Goal: Use online tool/utility: Utilize a website feature to perform a specific function

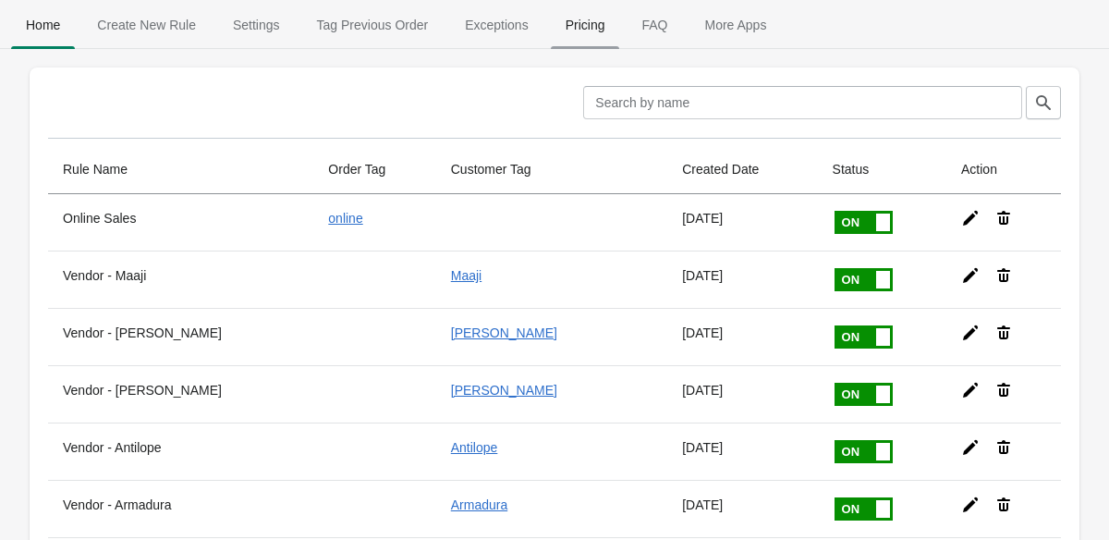
click at [591, 28] on span "Pricing" at bounding box center [585, 24] width 69 height 33
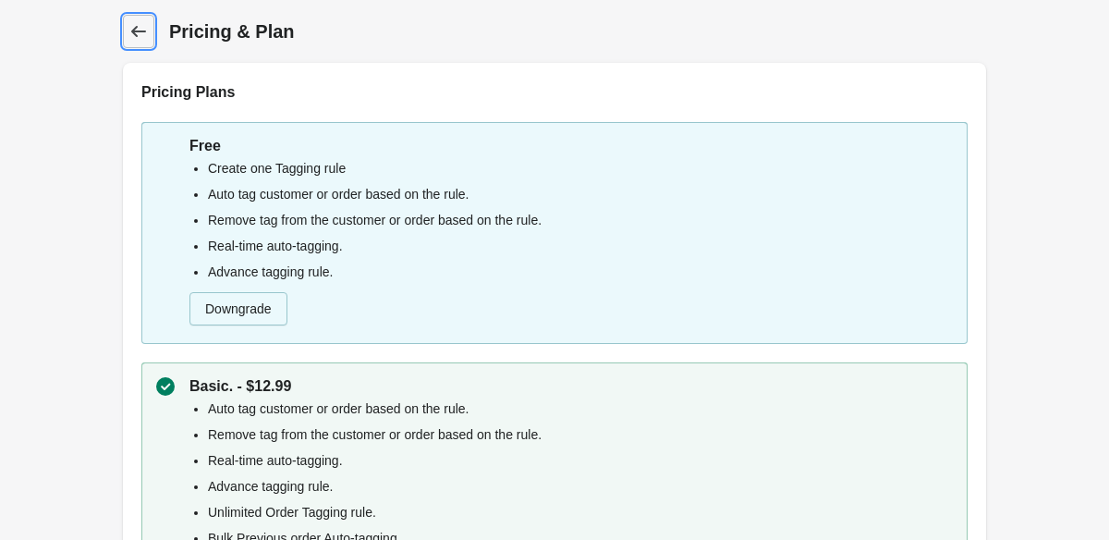
click at [145, 38] on icon at bounding box center [138, 31] width 18 height 18
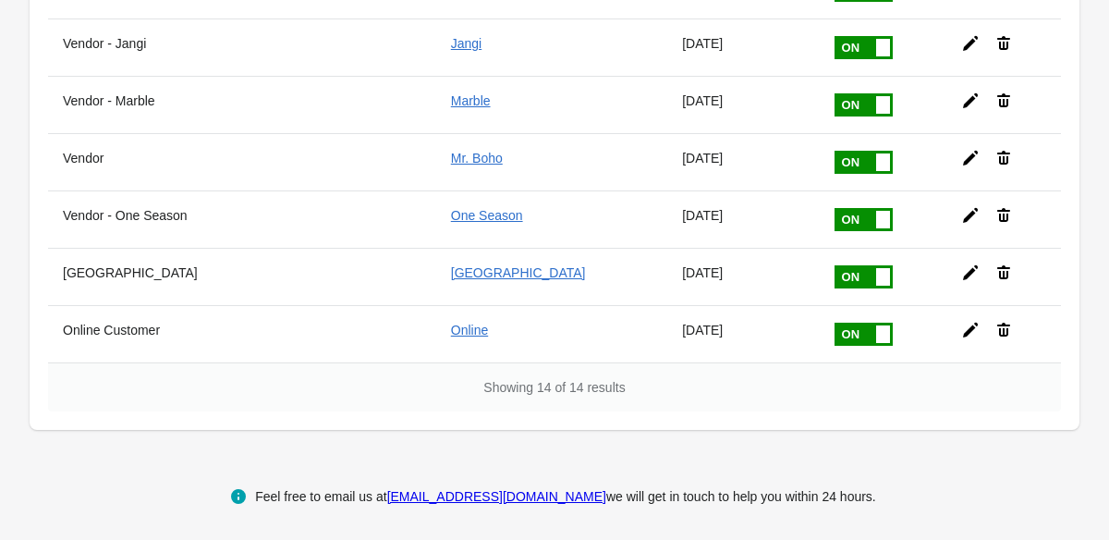
scroll to position [638, 0]
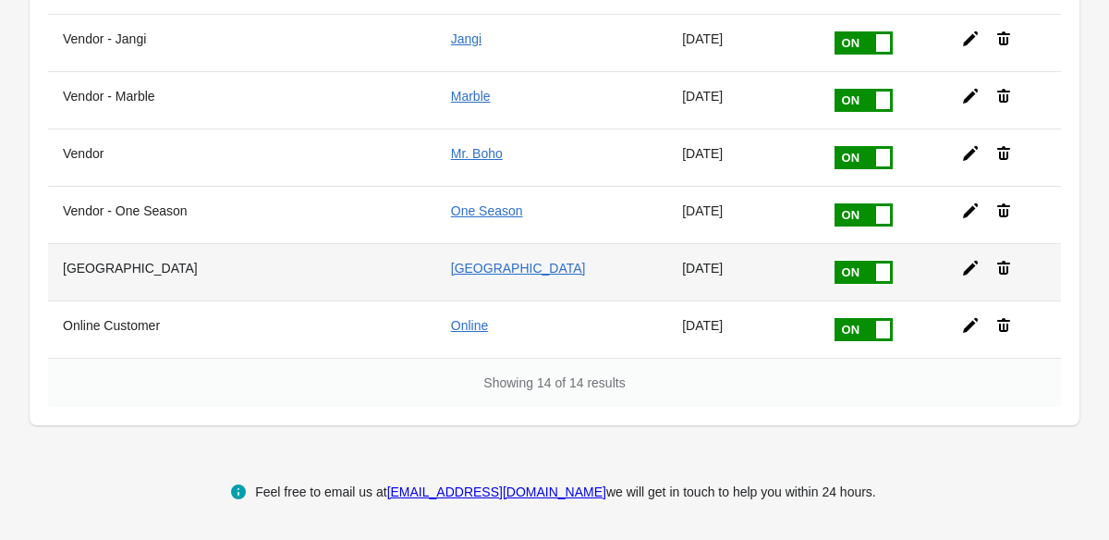
click at [964, 268] on icon at bounding box center [970, 268] width 18 height 18
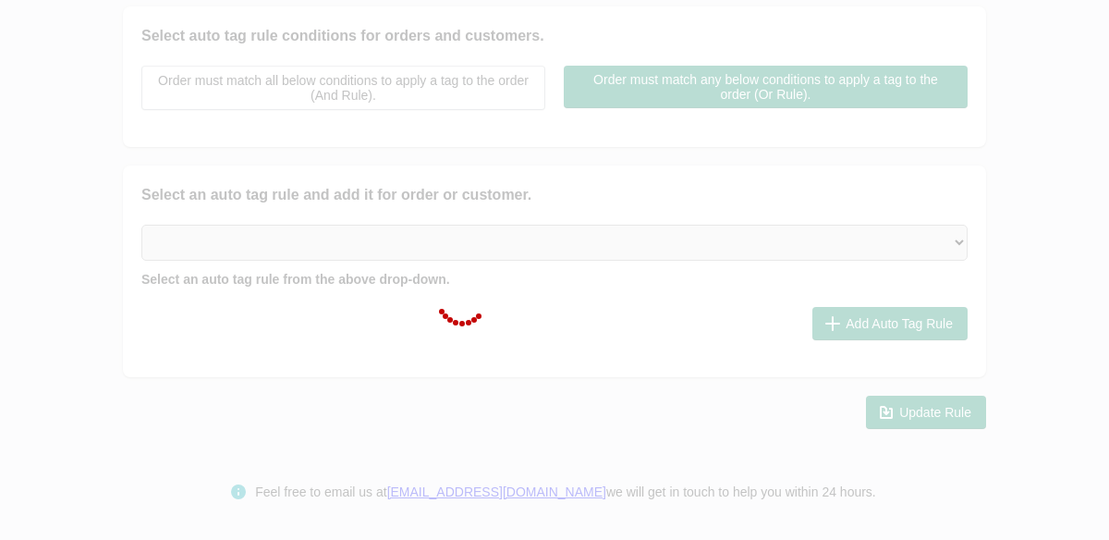
type input "[GEOGRAPHIC_DATA]"
checkbox input "true"
type input "[GEOGRAPHIC_DATA]"
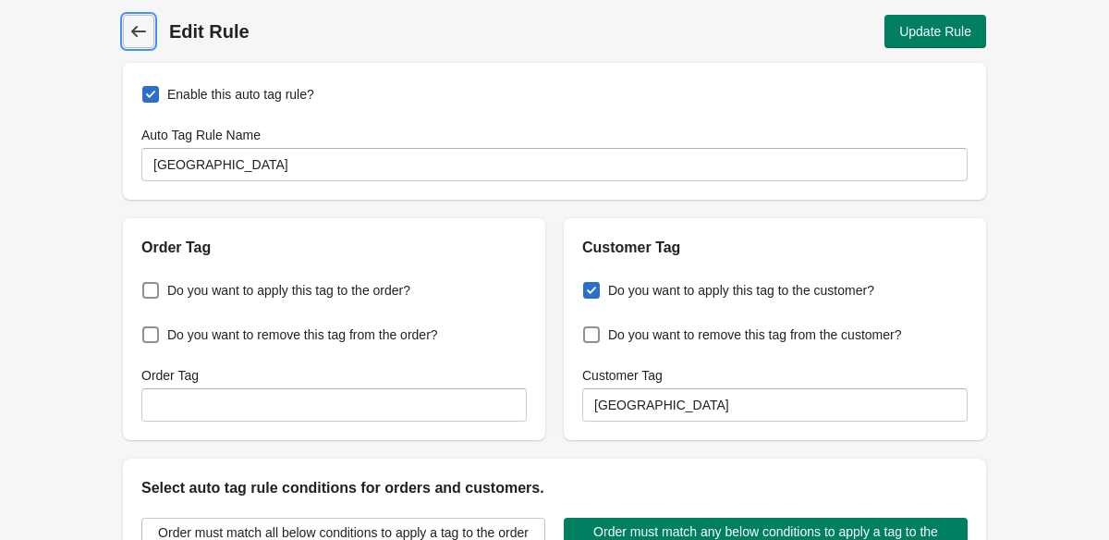
click at [151, 30] on span "Back" at bounding box center [139, 31] width 26 height 26
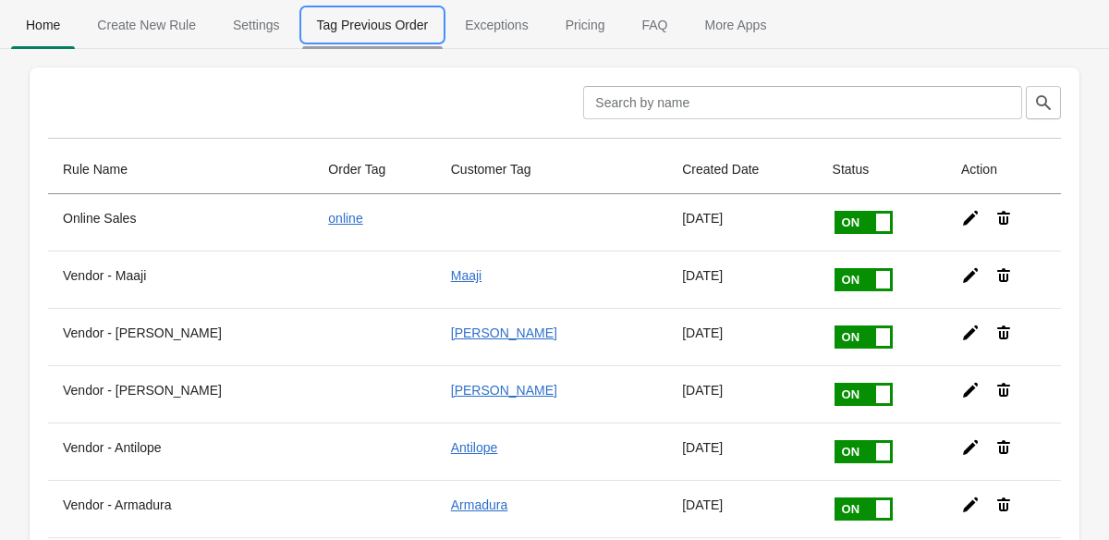
click at [322, 31] on span "Tag Previous Order" at bounding box center [372, 24] width 141 height 33
